Goal: Task Accomplishment & Management: Complete application form

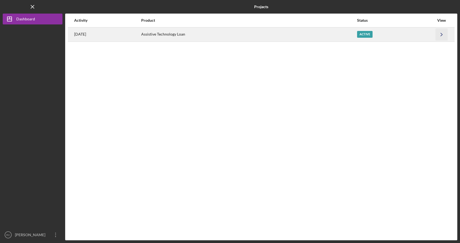
click at [444, 33] on icon "Icon/Navigate" at bounding box center [442, 34] width 12 height 12
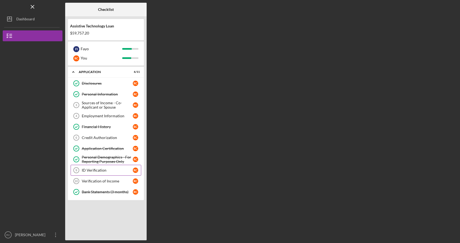
click at [110, 171] on div "ID Verification" at bounding box center [107, 170] width 51 height 4
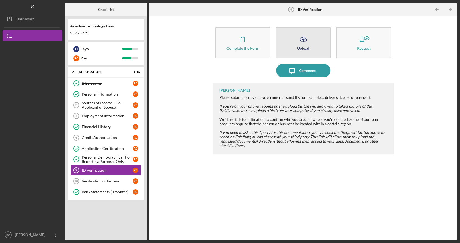
click at [304, 44] on icon "Icon/Upload" at bounding box center [304, 40] width 14 height 14
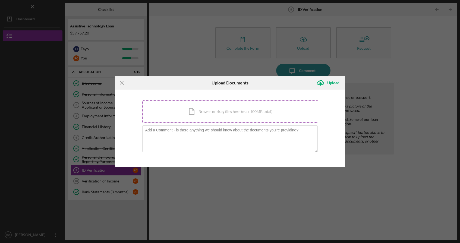
click at [252, 114] on div "Icon/Document Browse or drag files here (max 100MB total) Tap to choose files o…" at bounding box center [230, 112] width 176 height 22
click at [328, 85] on div "Upload" at bounding box center [334, 82] width 12 height 11
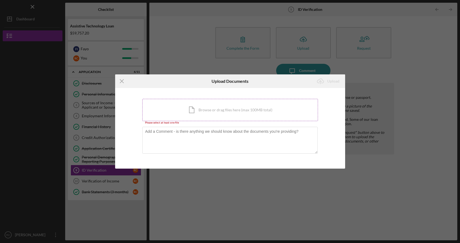
click at [272, 116] on div "Icon/Document Browse or drag files here (max 100MB total) Tap to choose files o…" at bounding box center [230, 110] width 176 height 22
click at [375, 82] on div "Icon/Menu Close Upload Documents Icon/Upload Upload You're uploading documents …" at bounding box center [230, 121] width 460 height 243
click at [123, 83] on icon "Icon/Menu Close" at bounding box center [122, 81] width 14 height 14
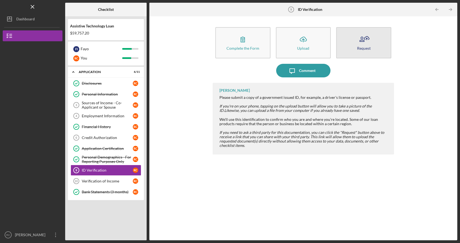
click at [364, 44] on icon "button" at bounding box center [364, 40] width 14 height 14
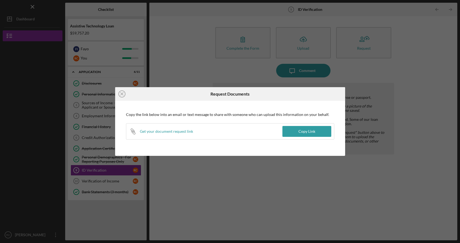
click at [176, 135] on div "Icon/Link Get your document request link" at bounding box center [204, 132] width 156 height 16
click at [178, 133] on div "Get your document request link" at bounding box center [166, 131] width 53 height 4
click at [120, 93] on icon "Icon/Close" at bounding box center [122, 94] width 14 height 14
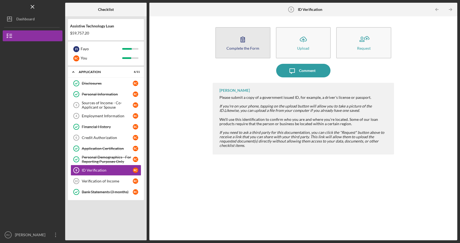
click at [245, 41] on icon "button" at bounding box center [243, 39] width 4 height 5
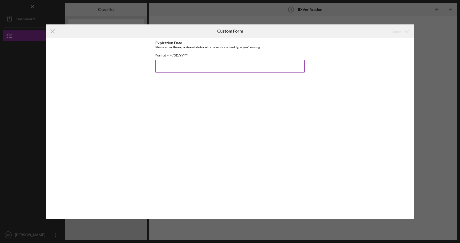
click at [171, 66] on input "Expiration Date" at bounding box center [229, 66] width 149 height 13
type input "[DATE]"
click at [402, 33] on icon "submit" at bounding box center [408, 31] width 14 height 14
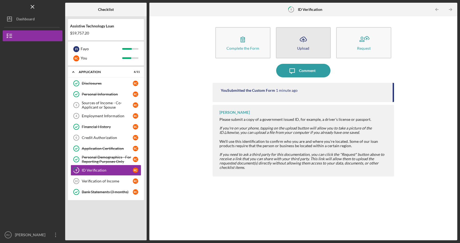
click at [299, 48] on div "Upload" at bounding box center [303, 48] width 12 height 4
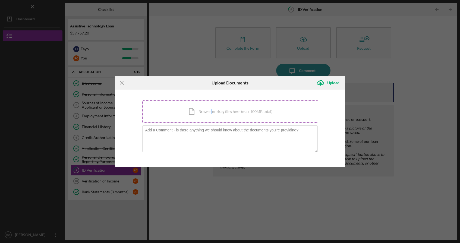
click at [212, 112] on div "Icon/Document Browse or drag files here (max 100MB total) Tap to choose files o…" at bounding box center [230, 112] width 176 height 22
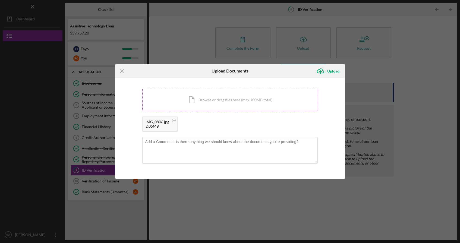
click at [230, 101] on div "Icon/Document Browse or drag files here (max 100MB total) Tap to choose files o…" at bounding box center [230, 100] width 176 height 22
click at [244, 95] on div "Icon/Document Browse or drag files here (max 100MB total) Tap to choose files o…" at bounding box center [230, 100] width 176 height 22
click at [213, 120] on circle at bounding box center [212, 120] width 3 height 3
click at [332, 68] on div "Upload" at bounding box center [334, 71] width 12 height 11
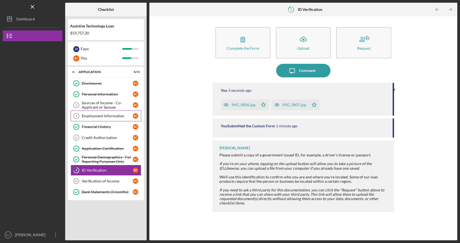
click at [96, 117] on div "Employment Information" at bounding box center [107, 116] width 51 height 4
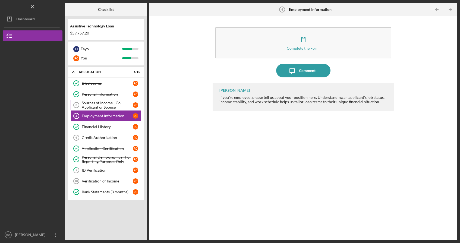
click at [102, 107] on div "Sources of Income - Co-Applicant or Spouse" at bounding box center [107, 105] width 51 height 9
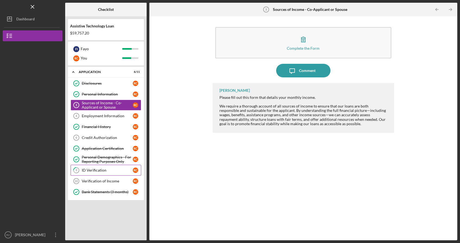
click at [107, 173] on link "9 ID Verification R C" at bounding box center [106, 170] width 71 height 11
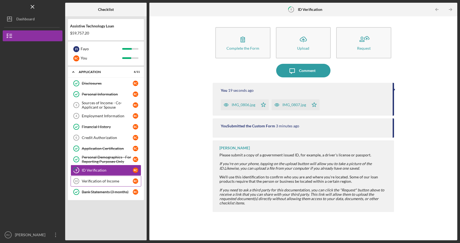
click at [105, 183] on div "Verification of Income" at bounding box center [107, 181] width 51 height 4
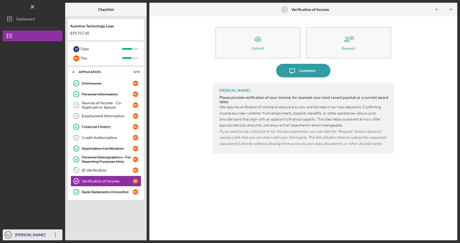
click at [40, 237] on div "[PERSON_NAME]" at bounding box center [31, 236] width 35 height 12
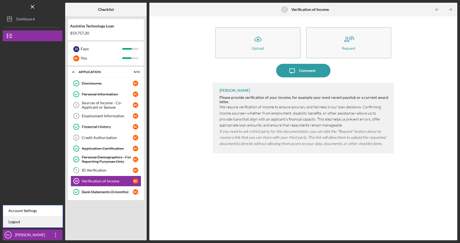
click at [50, 221] on link "Logout" at bounding box center [33, 222] width 60 height 11
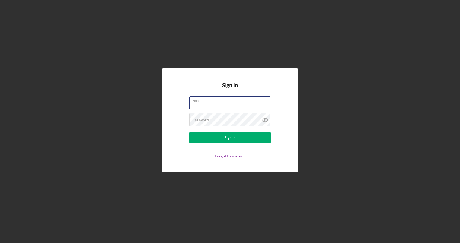
type input "[EMAIL_ADDRESS][DOMAIN_NAME]"
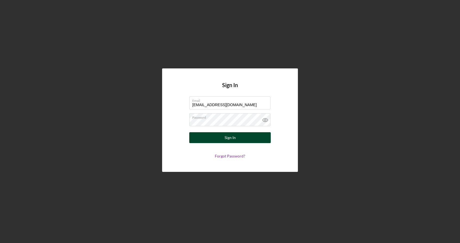
click at [225, 137] on div "Sign In" at bounding box center [230, 137] width 11 height 11
